Goal: Task Accomplishment & Management: Manage account settings

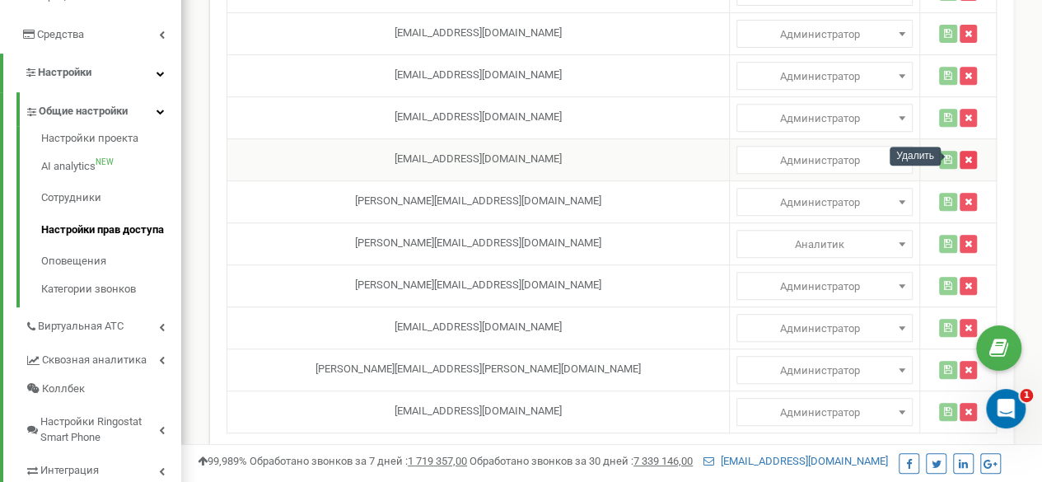
click at [965, 157] on icon "button" at bounding box center [968, 160] width 7 height 10
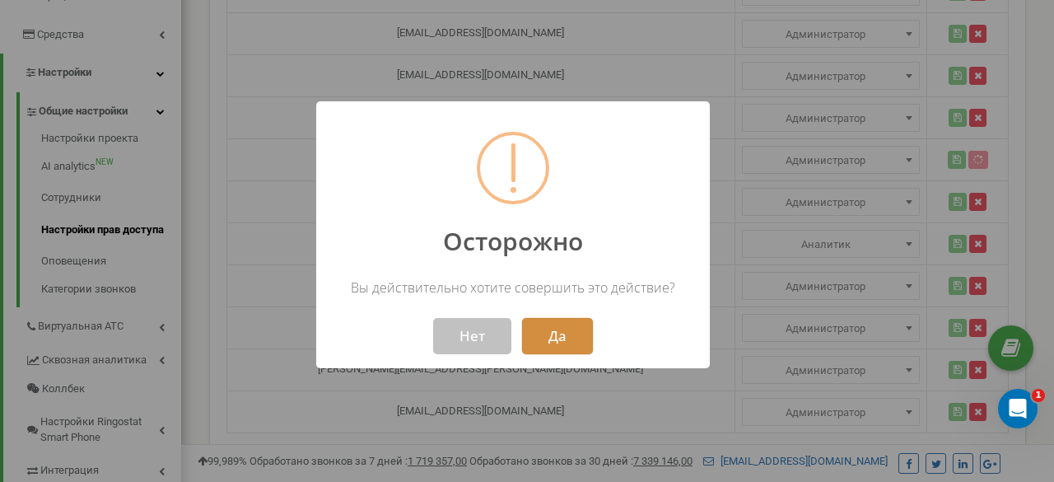
click at [555, 336] on button "Да" at bounding box center [557, 336] width 71 height 36
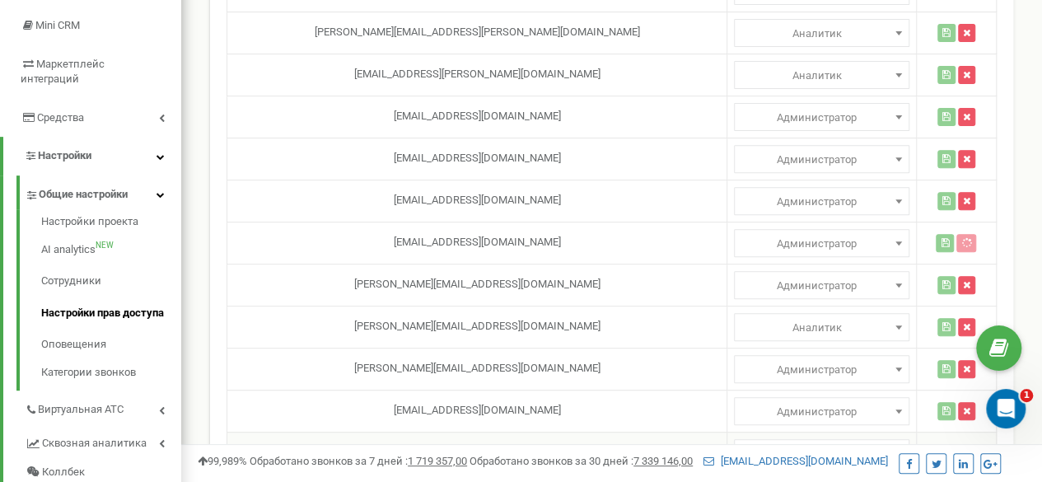
scroll to position [164, 0]
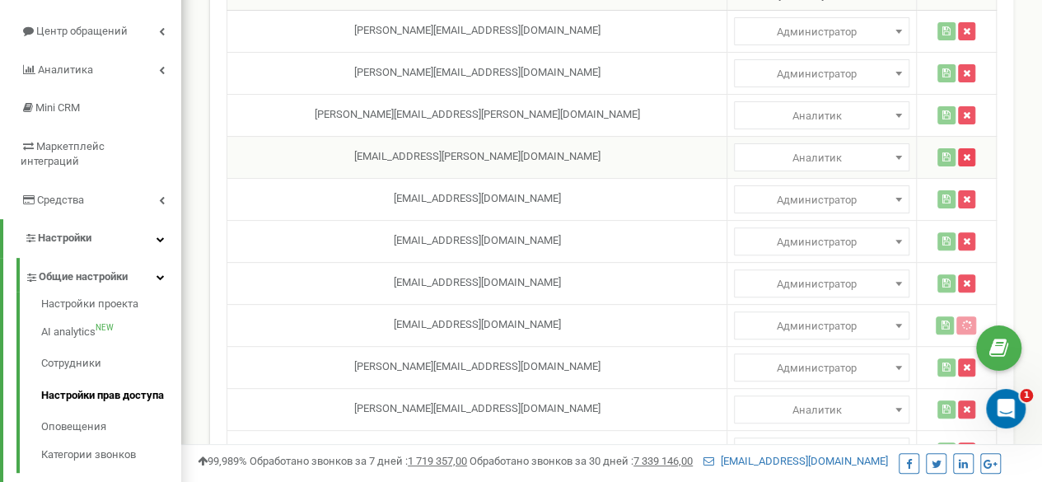
click at [963, 152] on icon "button" at bounding box center [966, 157] width 7 height 10
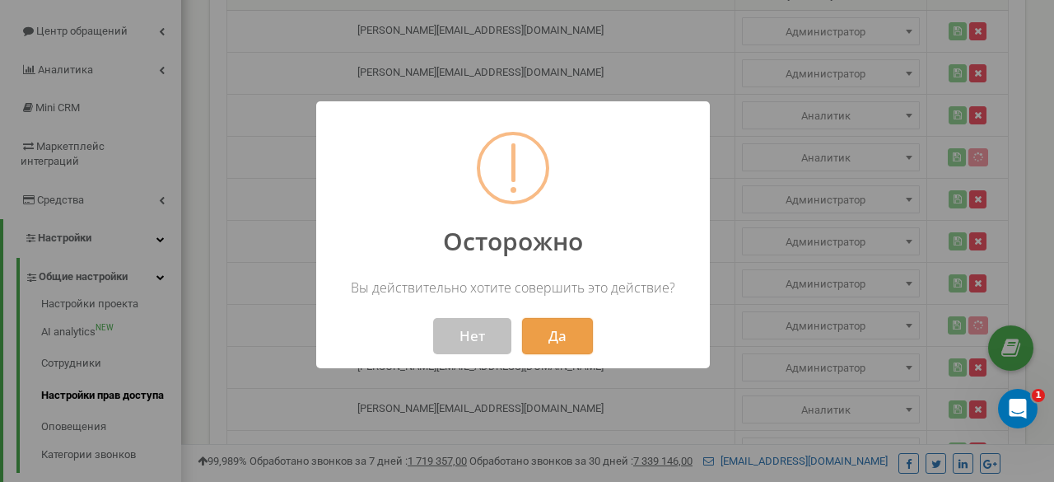
click at [572, 339] on button "Да" at bounding box center [557, 336] width 71 height 36
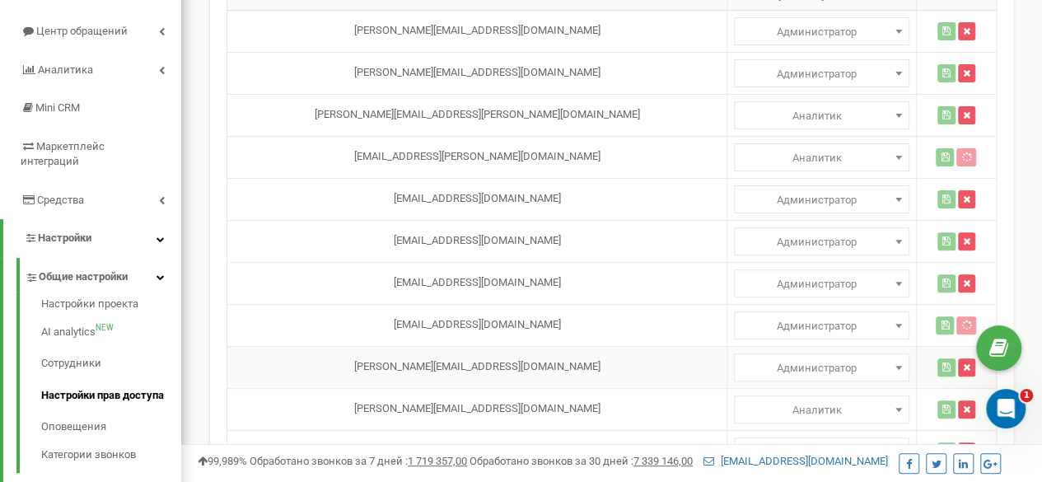
scroll to position [82, 0]
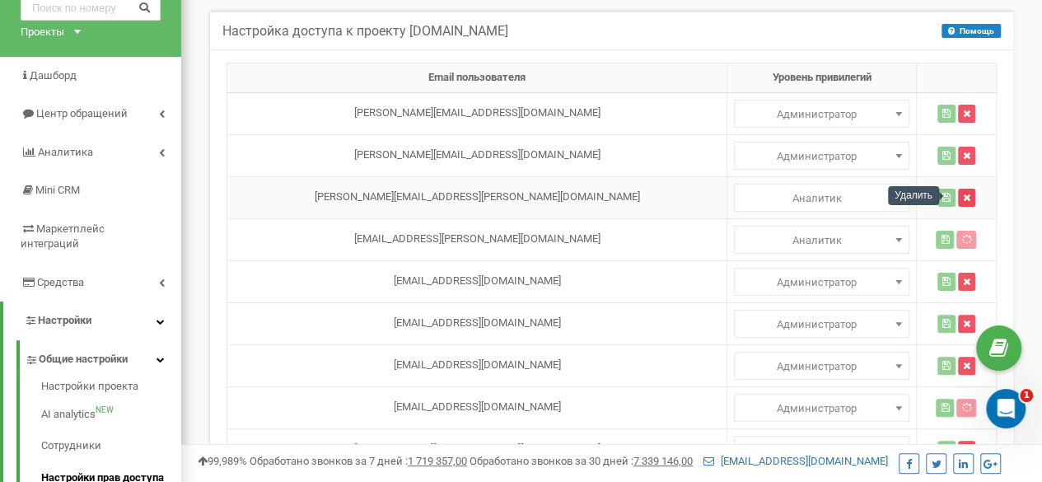
click at [963, 197] on icon "button" at bounding box center [966, 198] width 7 height 10
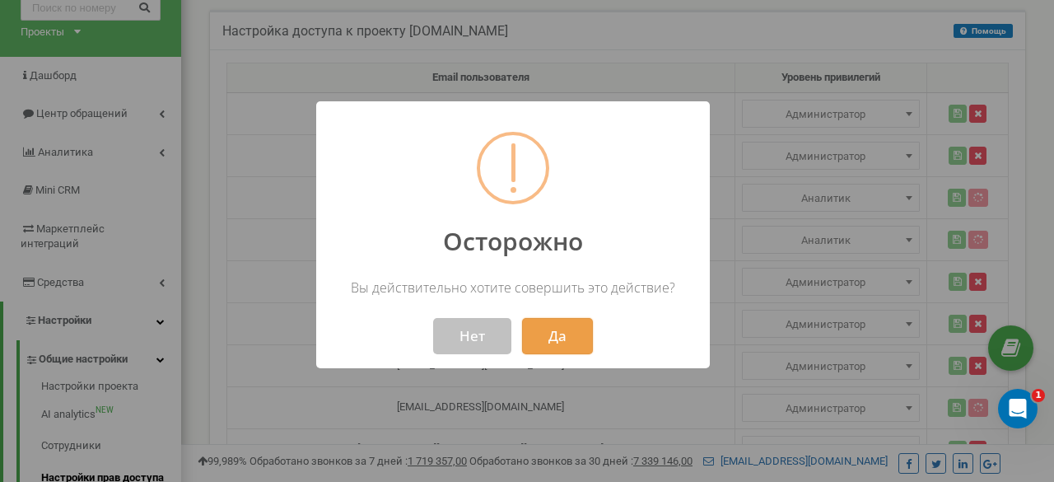
click at [540, 336] on button "Да" at bounding box center [557, 336] width 71 height 36
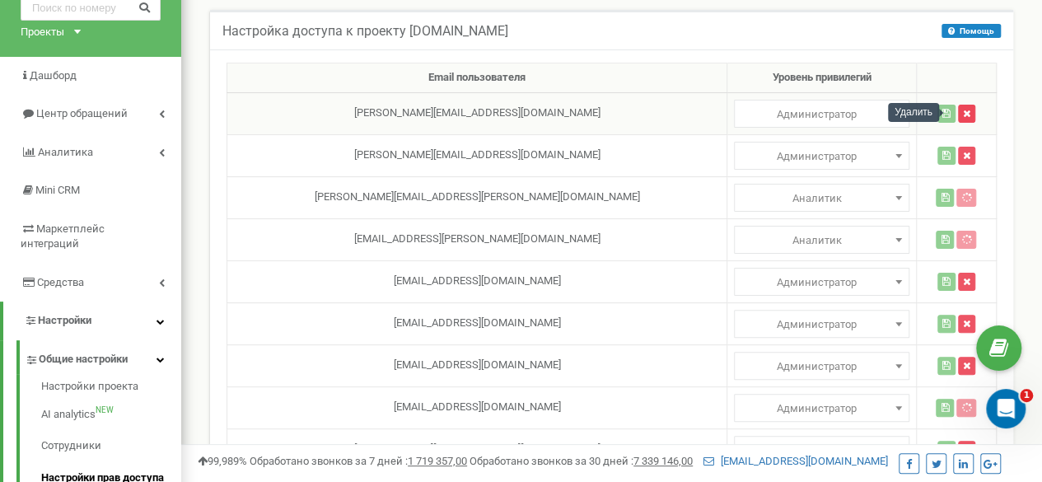
click at [963, 114] on icon "button" at bounding box center [966, 114] width 7 height 10
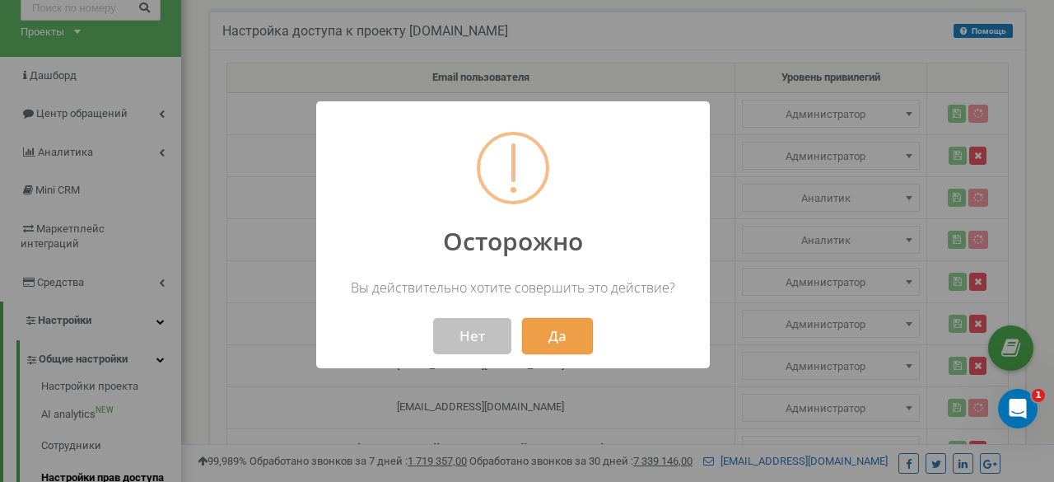
click at [552, 342] on button "Да" at bounding box center [557, 336] width 71 height 36
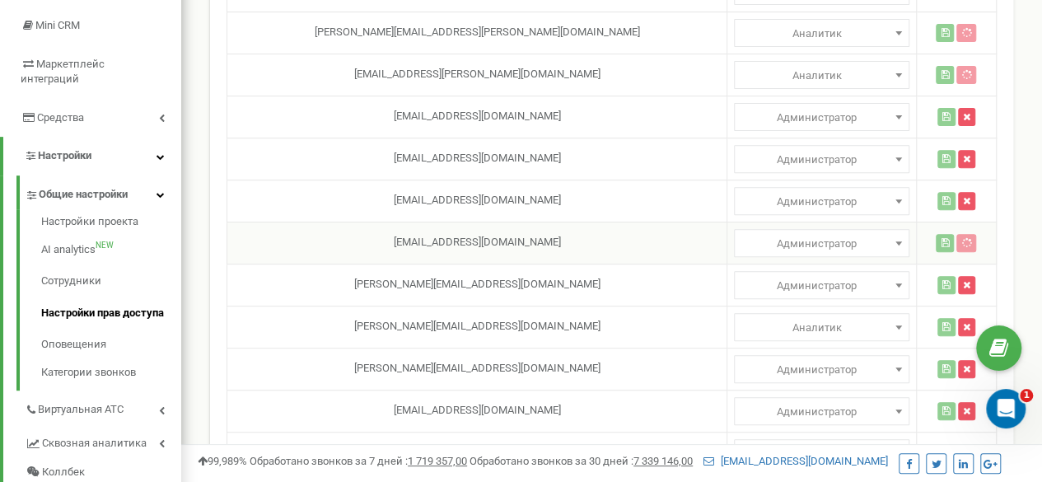
scroll to position [164, 0]
